Goal: Task Accomplishment & Management: Complete application form

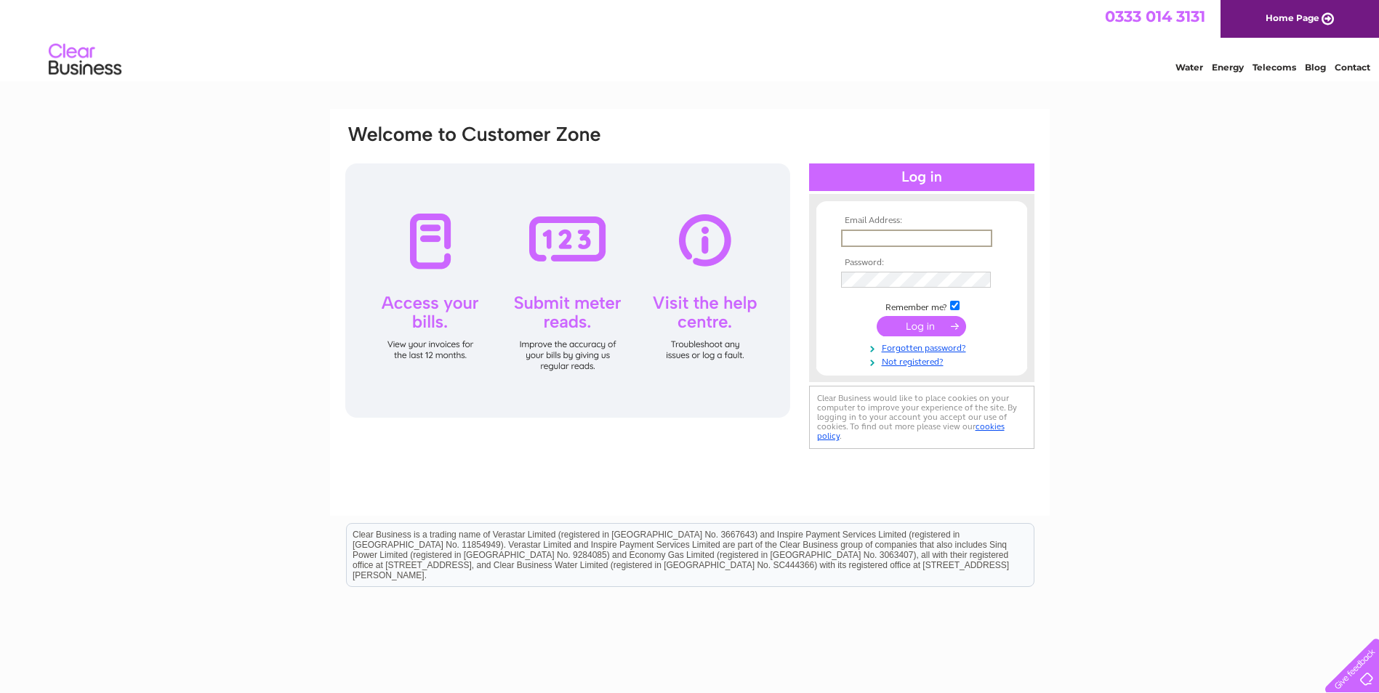
click at [911, 233] on input "text" at bounding box center [916, 238] width 151 height 17
type input "[PERSON_NAME][EMAIL_ADDRESS][DOMAIN_NAME]"
click at [933, 362] on link "Not registered?" at bounding box center [923, 361] width 165 height 14
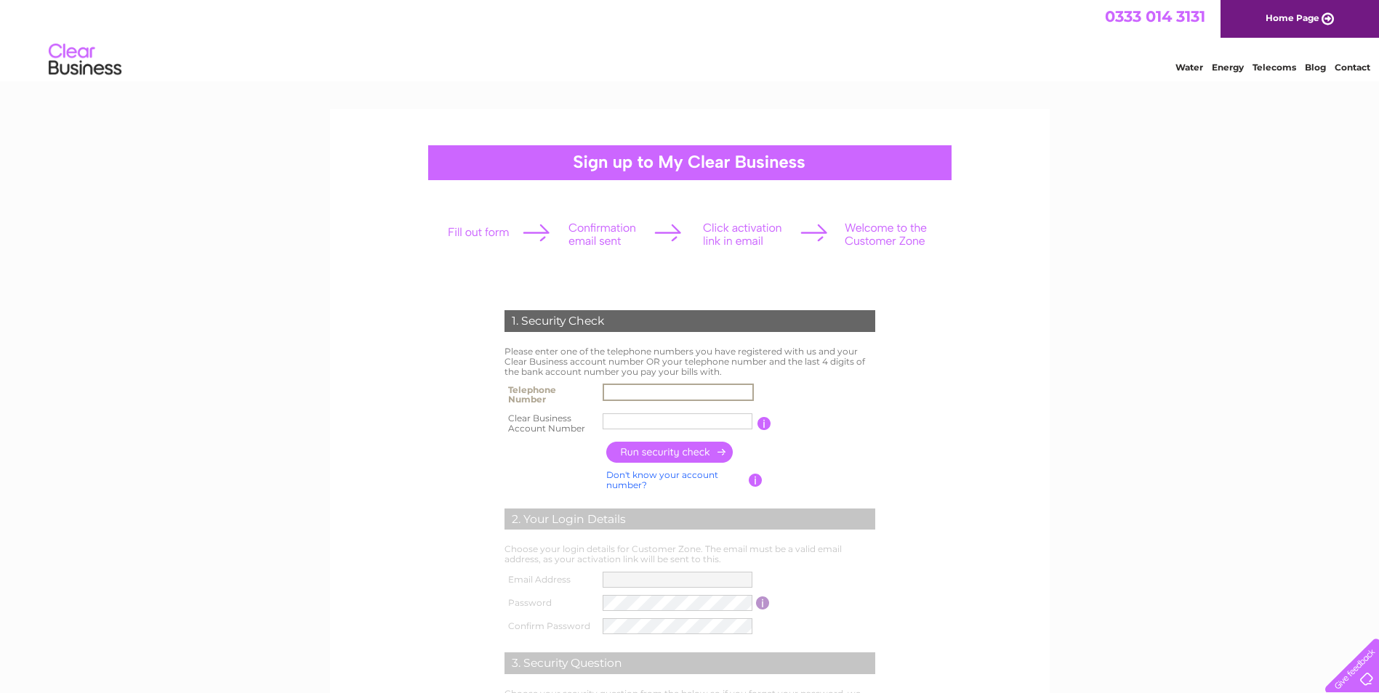
click at [678, 387] on input "text" at bounding box center [678, 392] width 151 height 17
type input "07801549198"
click at [678, 417] on input "text" at bounding box center [678, 421] width 151 height 17
click at [684, 451] on input "button" at bounding box center [670, 452] width 128 height 21
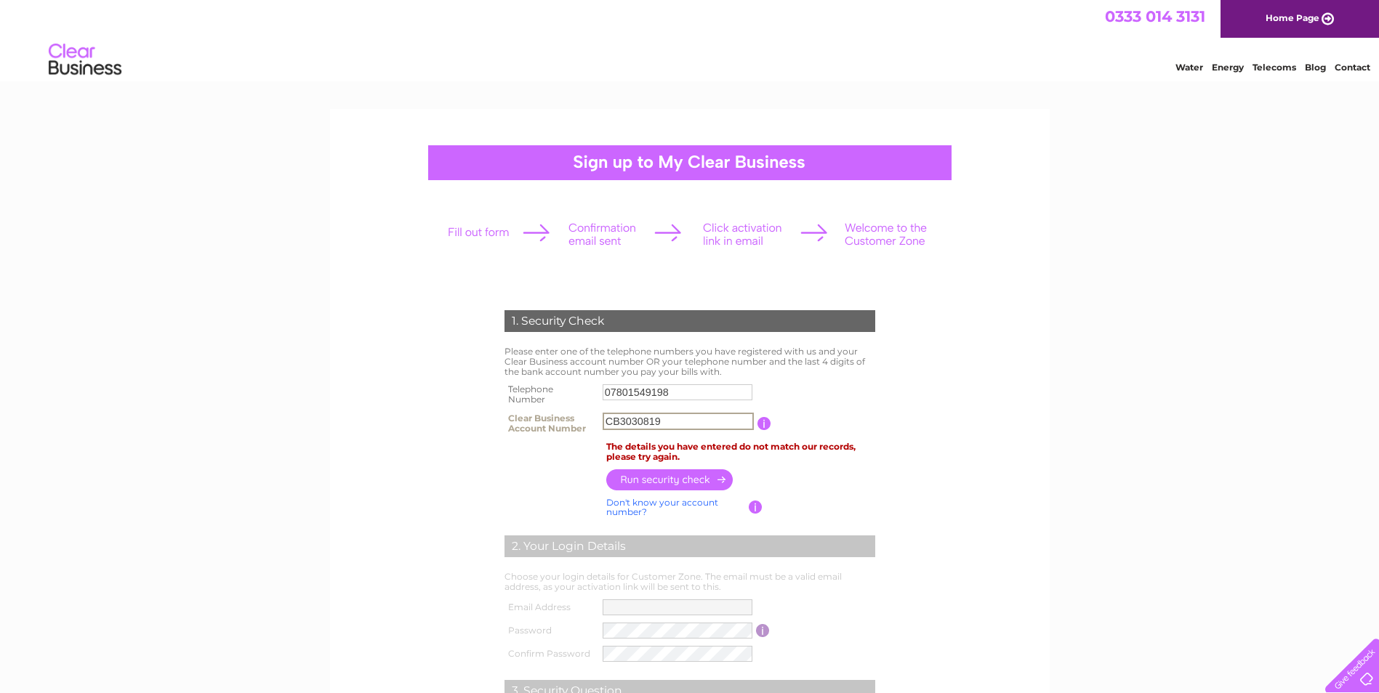
drag, startPoint x: 667, startPoint y: 419, endPoint x: 587, endPoint y: 423, distance: 80.1
click at [587, 423] on tr "Clear Business Account Number CB3030819 You will find your account number on th…" at bounding box center [690, 423] width 378 height 29
type input "30308196"
click at [684, 393] on input "07801549198" at bounding box center [678, 392] width 150 height 16
drag, startPoint x: 684, startPoint y: 393, endPoint x: 565, endPoint y: 392, distance: 118.5
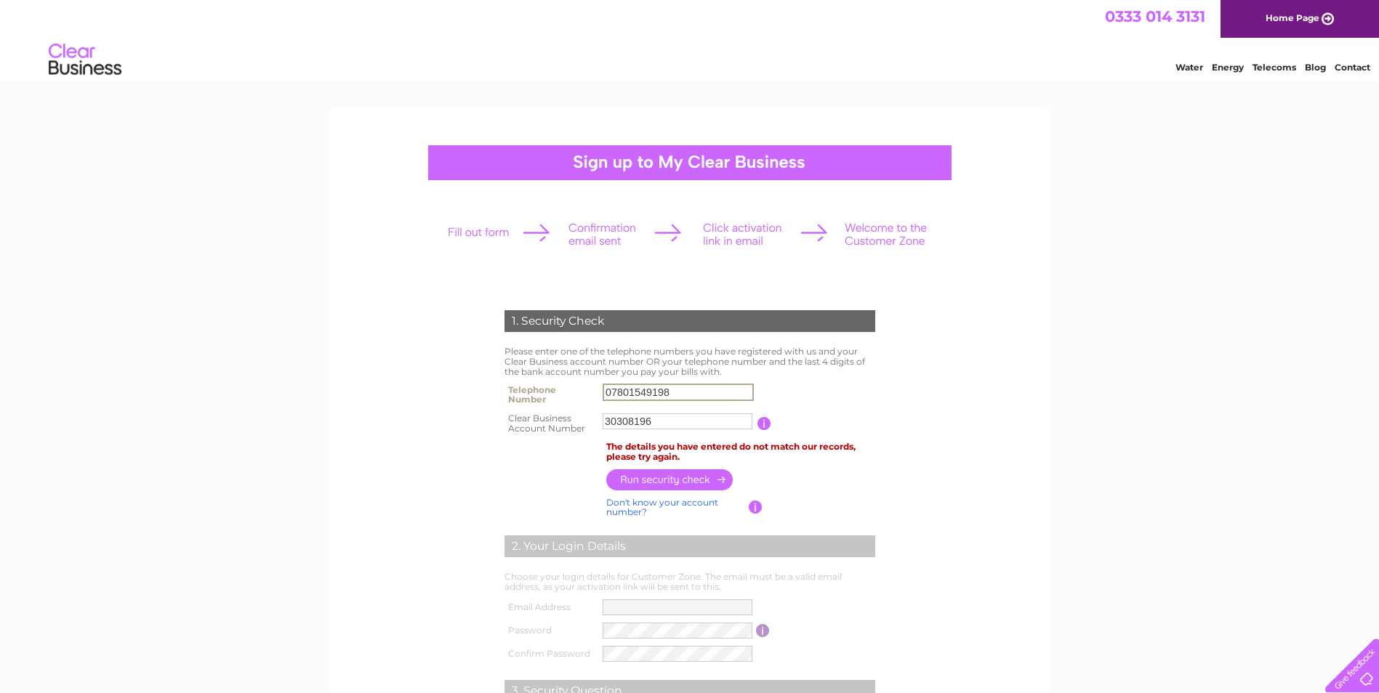
click at [565, 392] on tr "Telephone Number 07801549198" at bounding box center [690, 394] width 378 height 29
click at [682, 479] on input "button" at bounding box center [670, 479] width 128 height 21
drag, startPoint x: 680, startPoint y: 391, endPoint x: 582, endPoint y: 393, distance: 97.4
click at [582, 393] on tr "Telephone Number 01779047162" at bounding box center [690, 394] width 378 height 29
click at [699, 480] on input "button" at bounding box center [670, 479] width 128 height 21
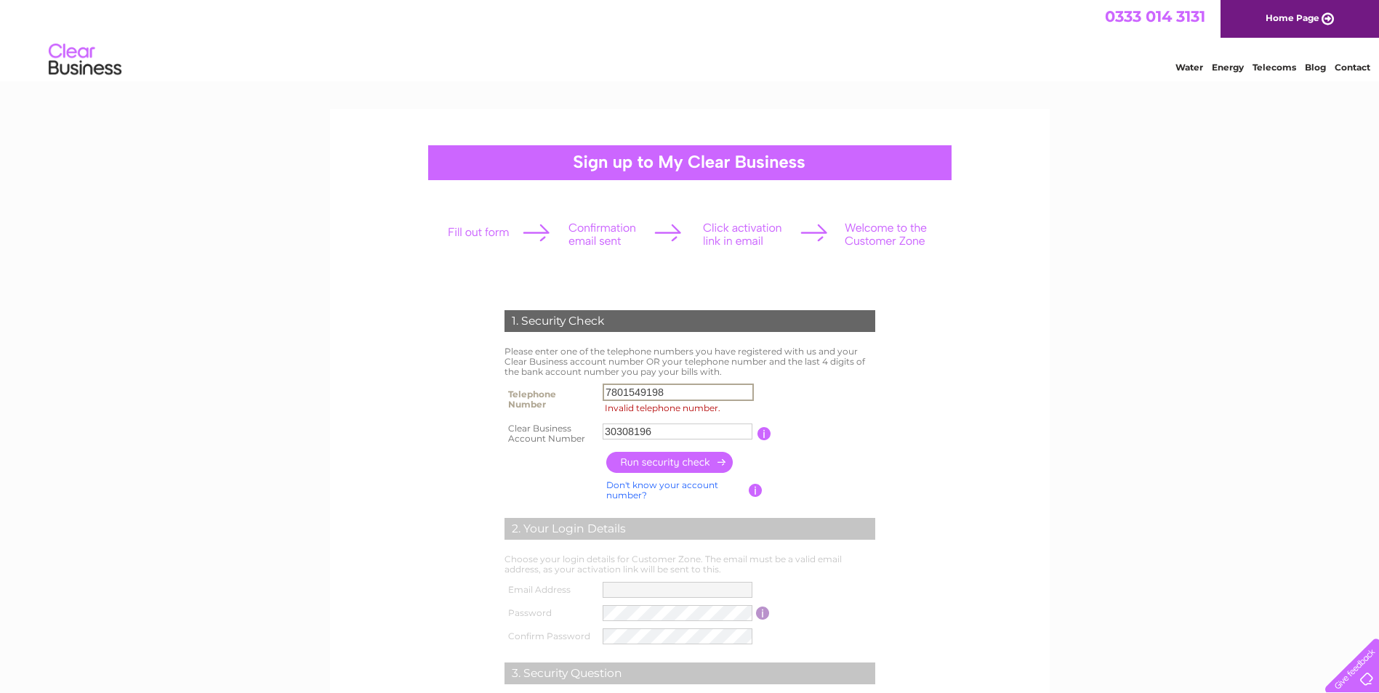
drag, startPoint x: 682, startPoint y: 388, endPoint x: 586, endPoint y: 387, distance: 95.9
click at [586, 387] on tr "Telephone Number 7801549198 Invalid telephone number." at bounding box center [690, 399] width 378 height 39
type input "07801549198"
click at [681, 466] on input "button" at bounding box center [670, 462] width 128 height 21
